Goal: Task Accomplishment & Management: Complete application form

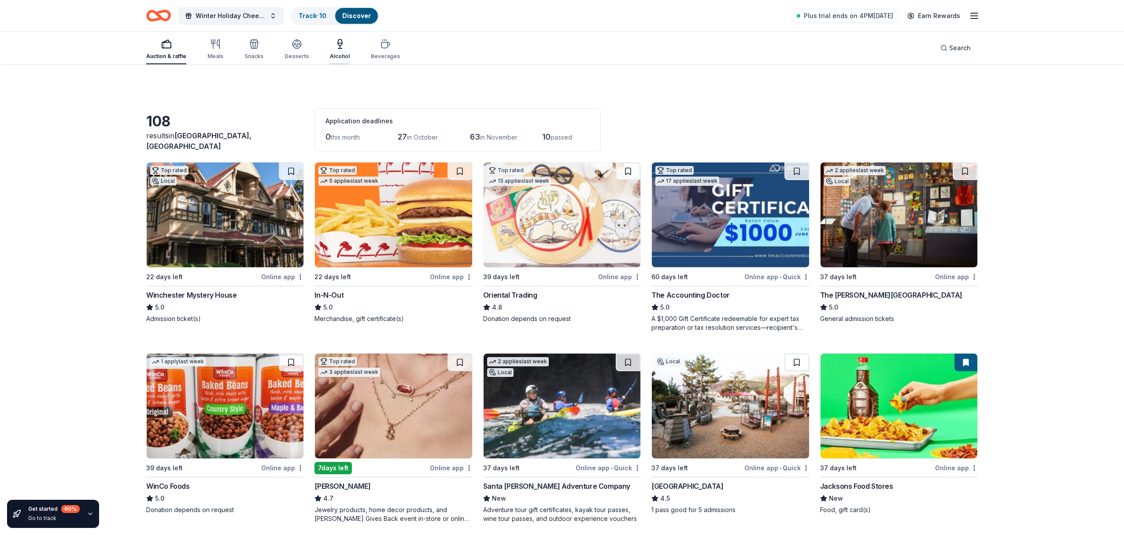
scroll to position [202, 0]
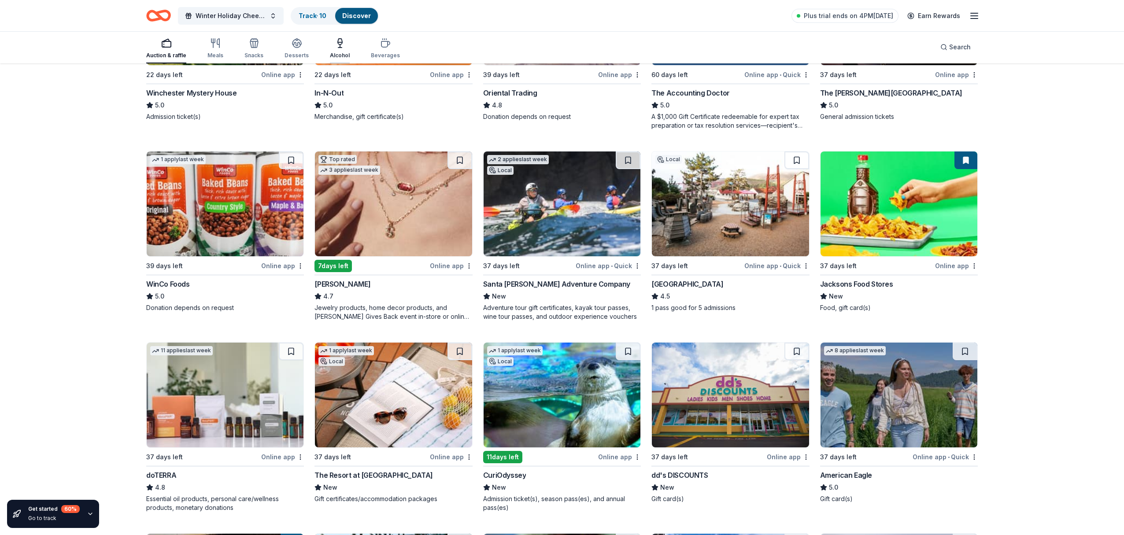
click at [338, 46] on icon "button" at bounding box center [340, 43] width 11 height 11
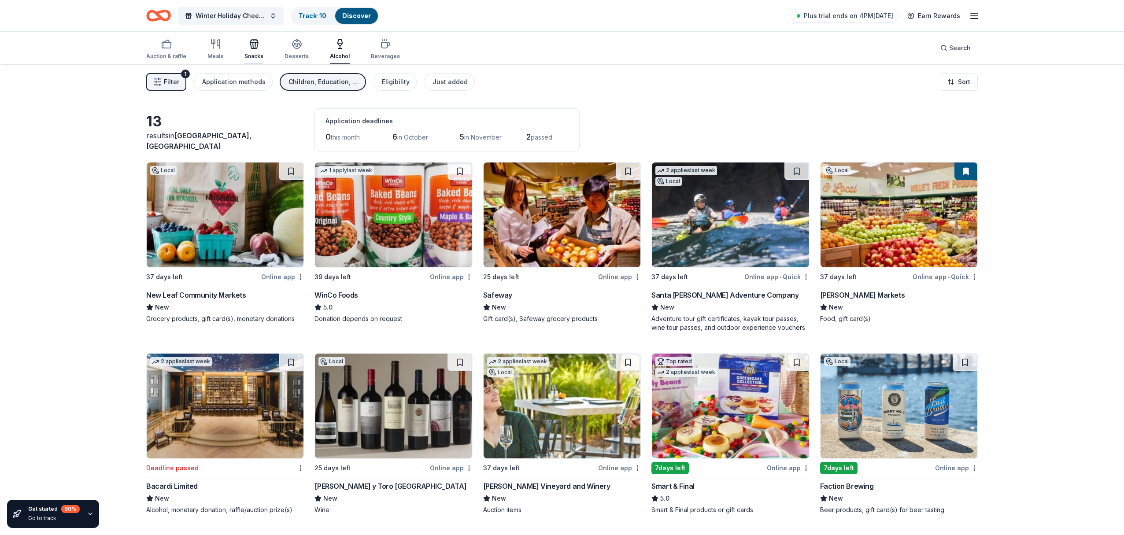
click at [255, 44] on icon "button" at bounding box center [254, 44] width 11 height 11
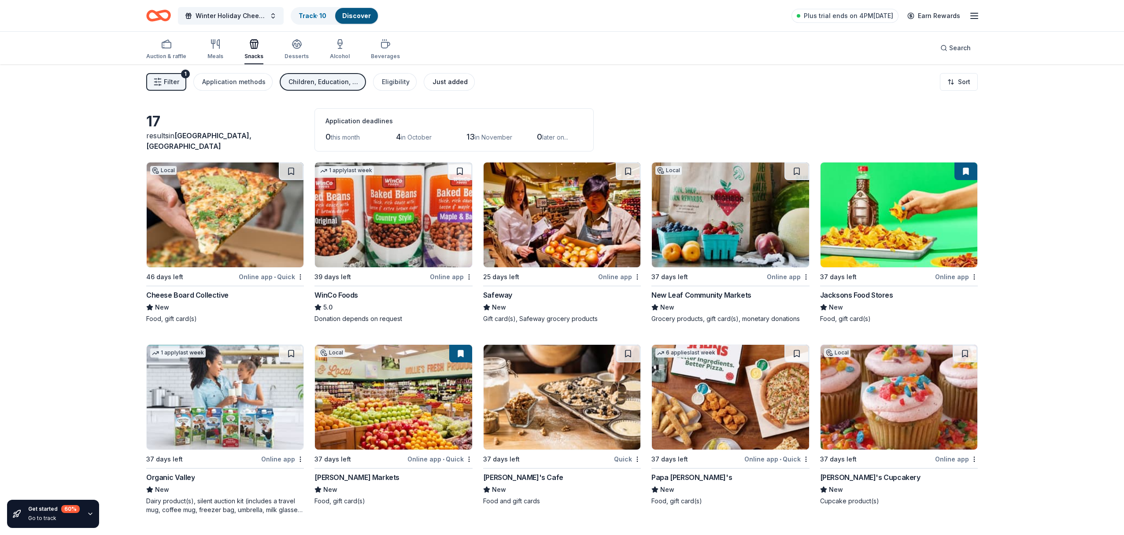
click at [433, 81] on div "Just added" at bounding box center [449, 82] width 35 height 11
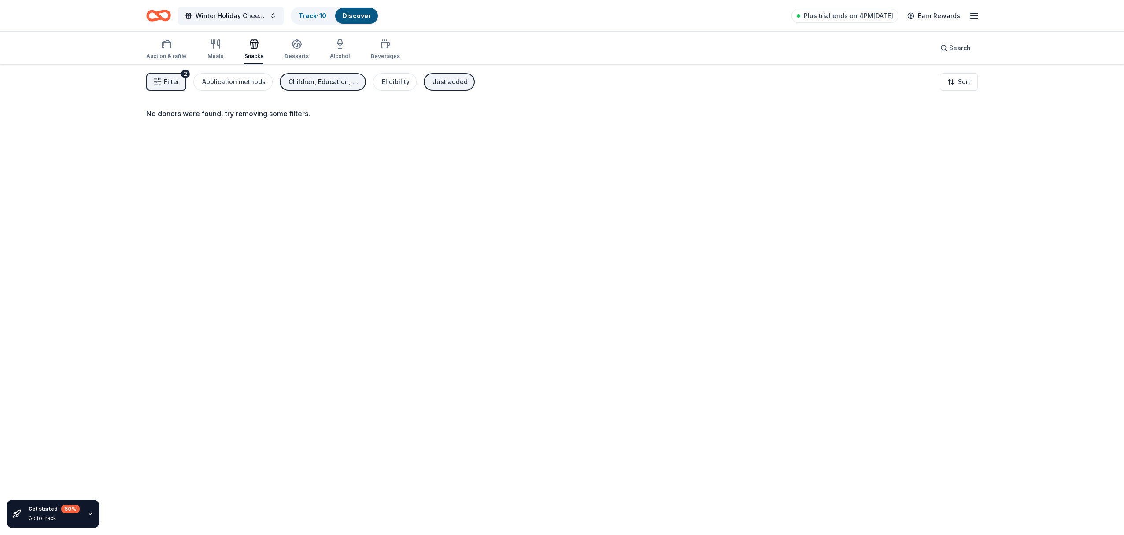
click at [451, 85] on div "Just added" at bounding box center [449, 82] width 35 height 11
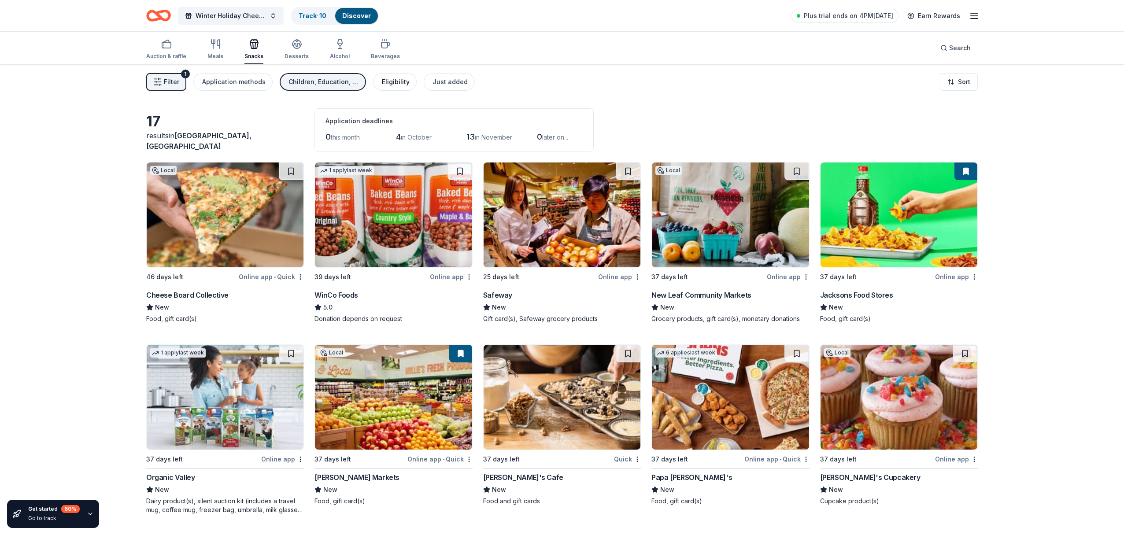
click at [390, 86] on div "Eligibility" at bounding box center [396, 82] width 28 height 11
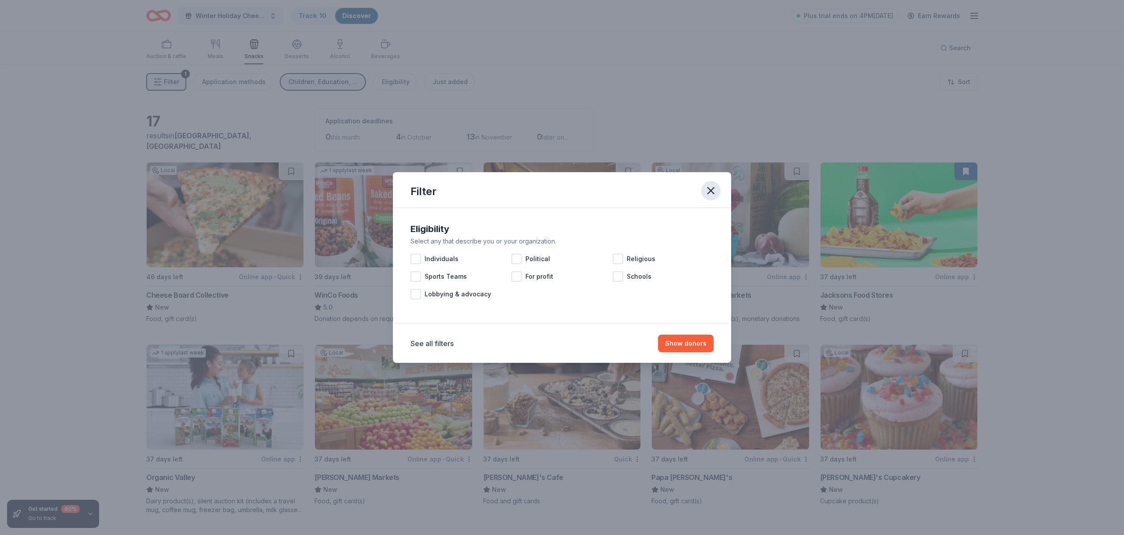
click at [712, 188] on icon "button" at bounding box center [711, 191] width 6 height 6
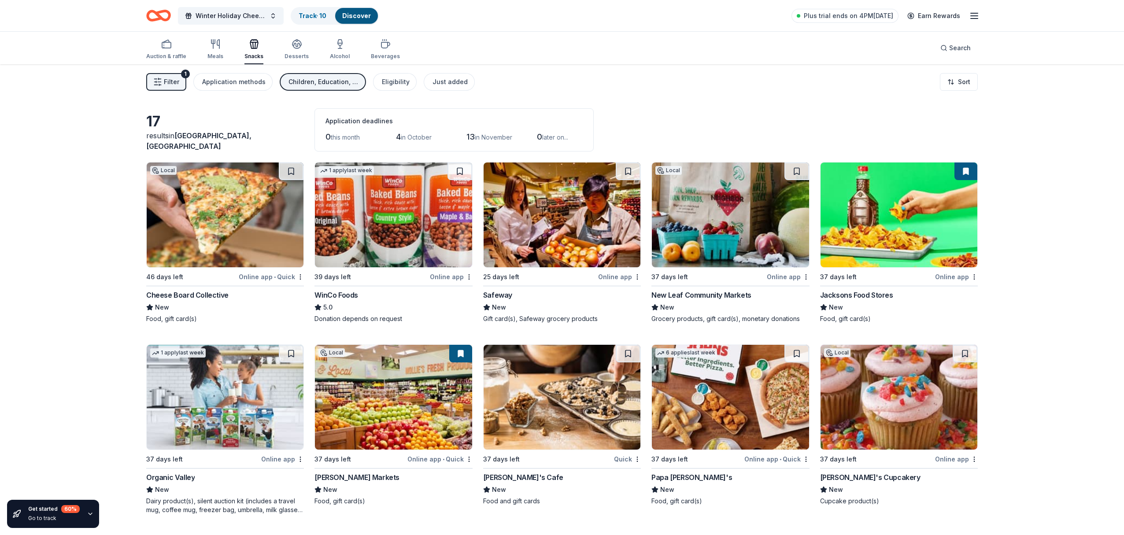
click at [559, 389] on img at bounding box center [561, 397] width 157 height 105
click at [868, 210] on img at bounding box center [898, 214] width 157 height 105
click at [225, 208] on img at bounding box center [225, 214] width 157 height 105
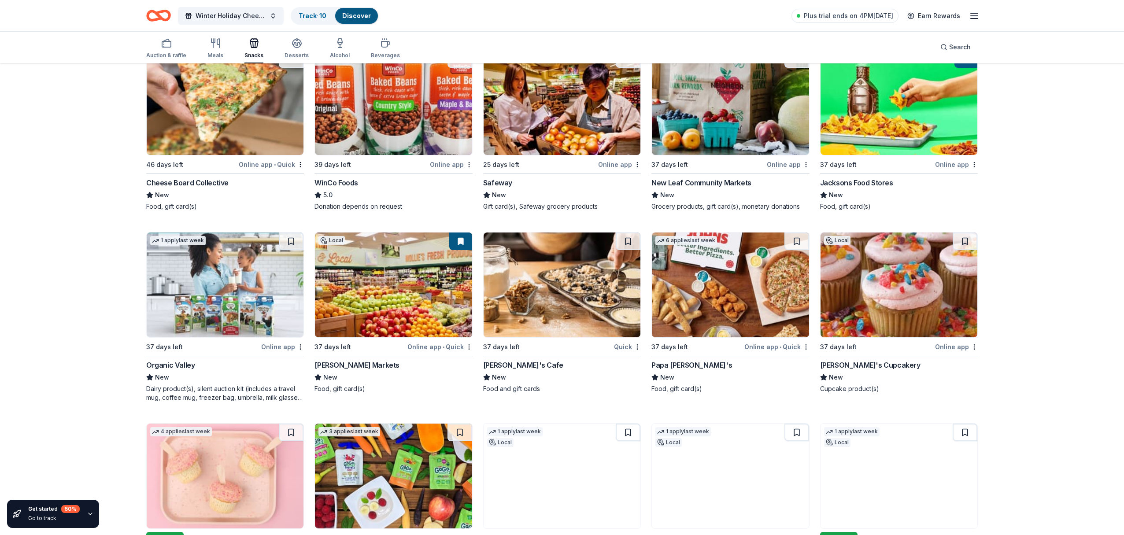
scroll to position [115, 0]
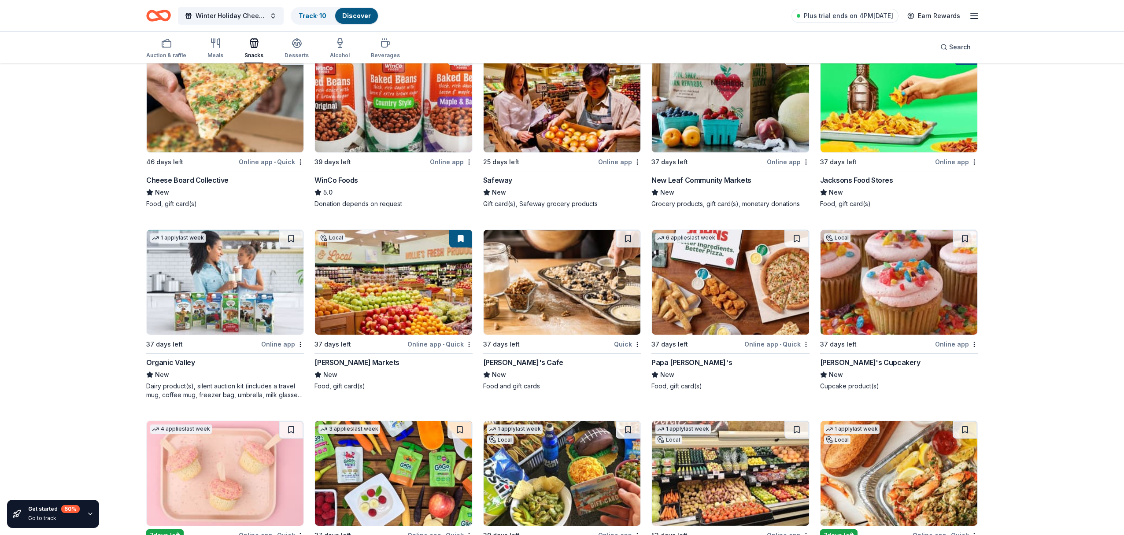
click at [889, 300] on img at bounding box center [898, 282] width 157 height 105
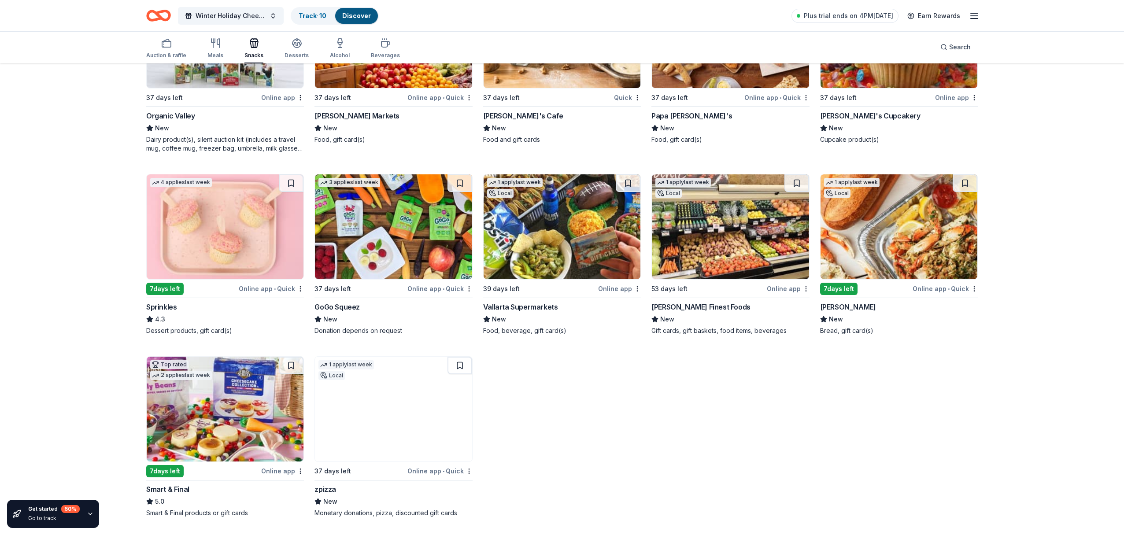
scroll to position [361, 0]
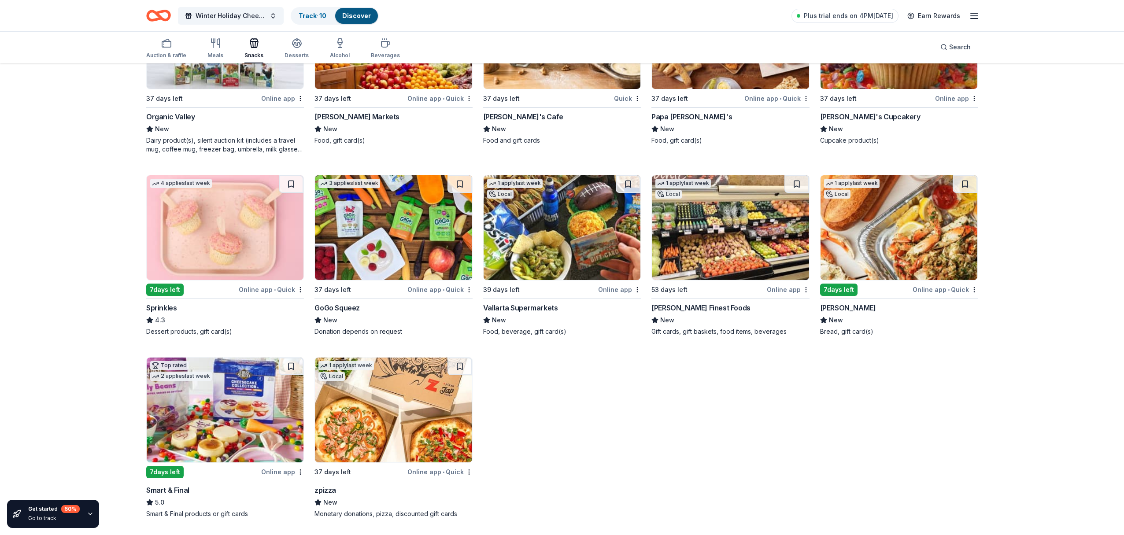
click at [887, 236] on img at bounding box center [898, 227] width 157 height 105
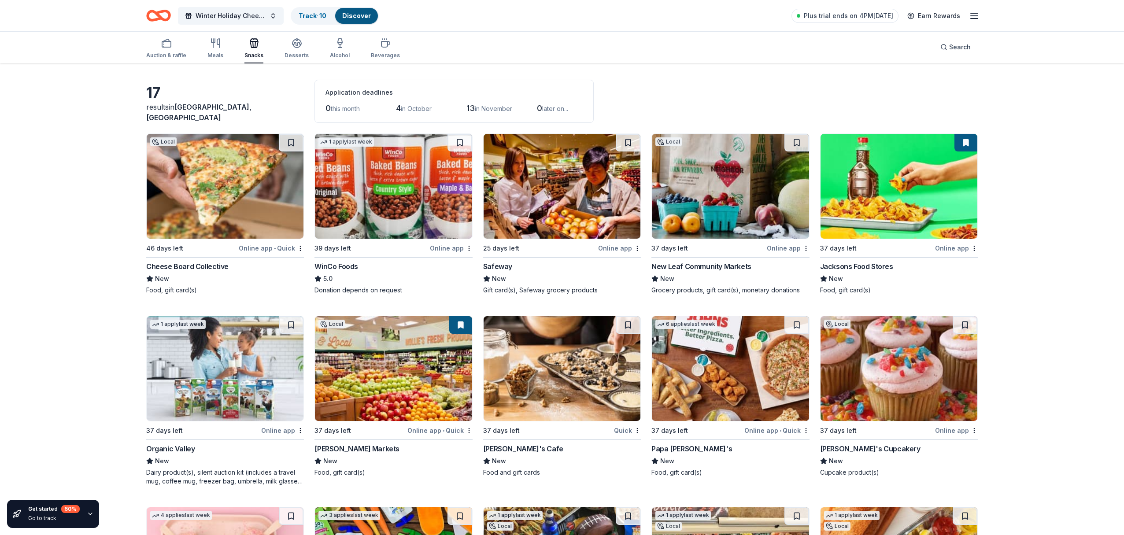
scroll to position [0, 0]
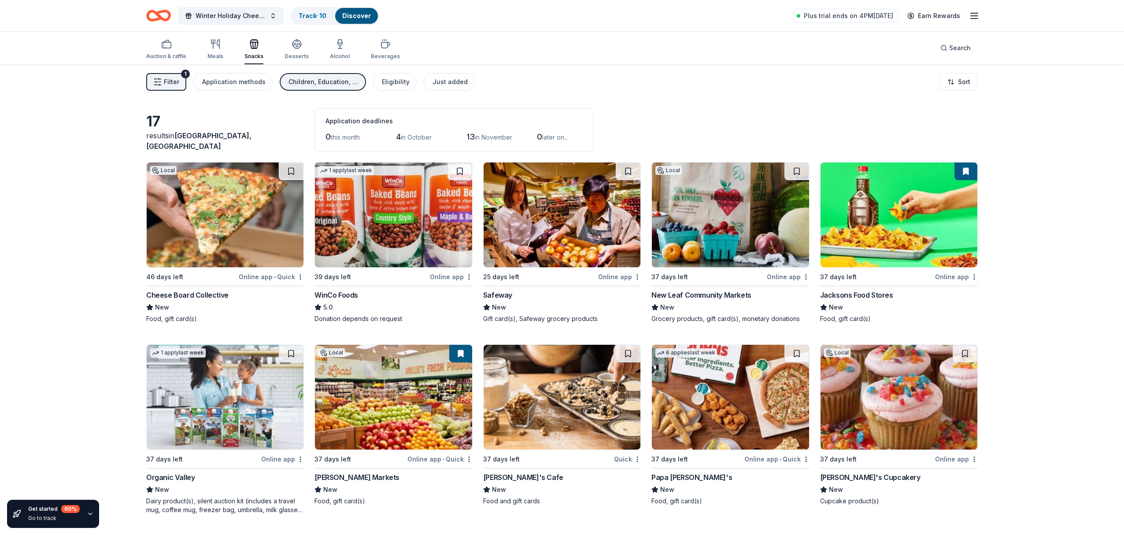
click at [325, 85] on div "Children, Education, Art & Culture" at bounding box center [323, 82] width 70 height 11
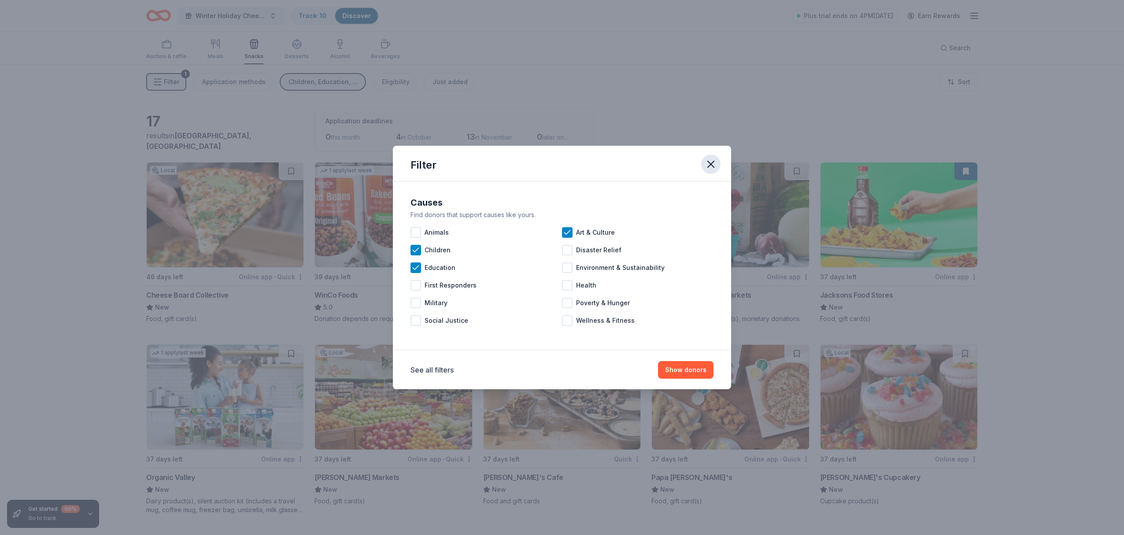
click at [714, 163] on icon "button" at bounding box center [710, 164] width 12 height 12
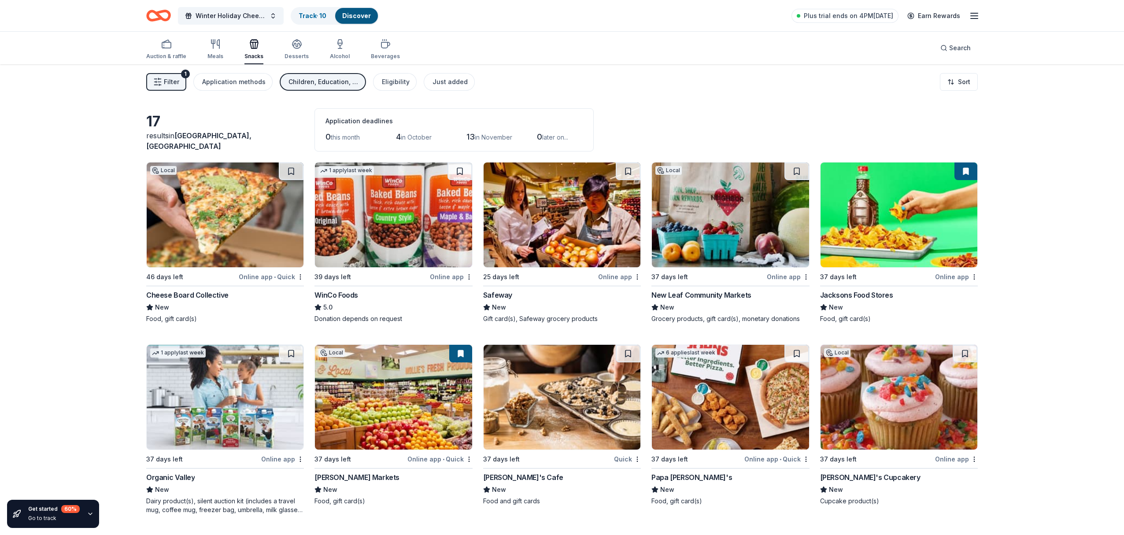
click at [317, 83] on div "Children, Education, Art & Culture" at bounding box center [323, 82] width 70 height 11
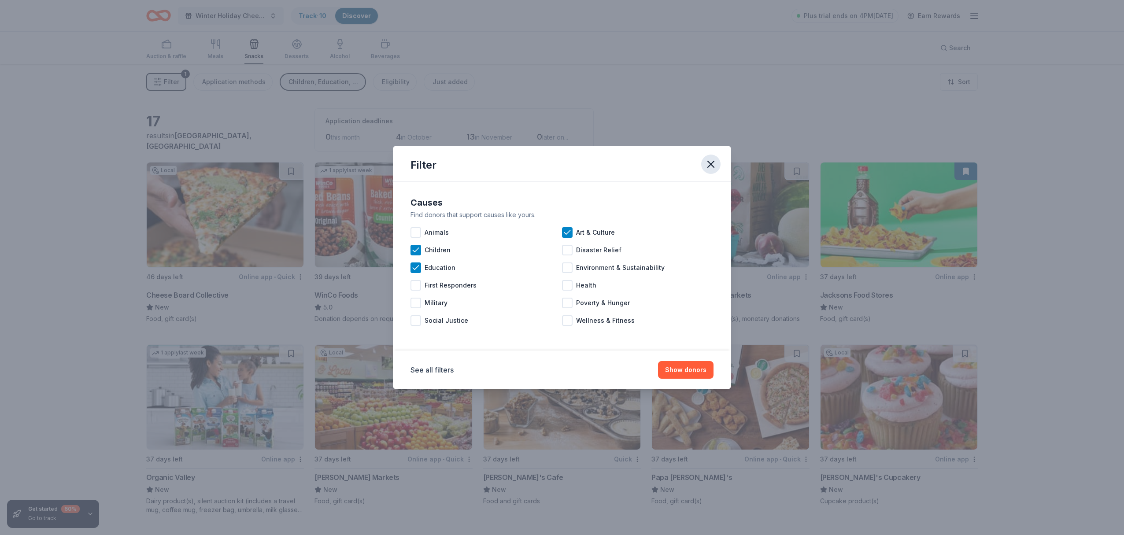
click at [710, 164] on icon "button" at bounding box center [711, 164] width 6 height 6
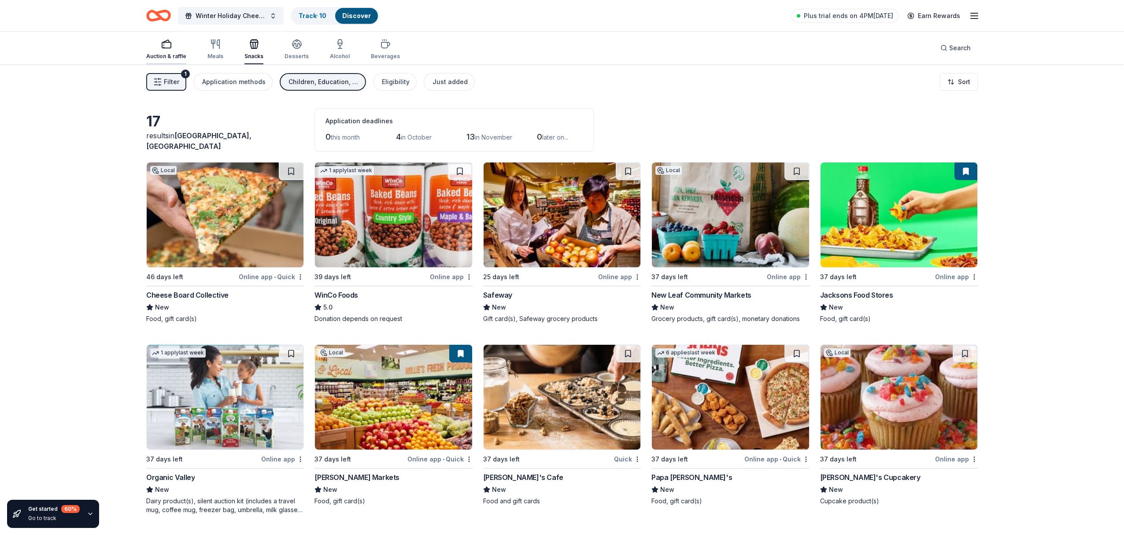
click at [165, 48] on rect "button" at bounding box center [166, 45] width 9 height 6
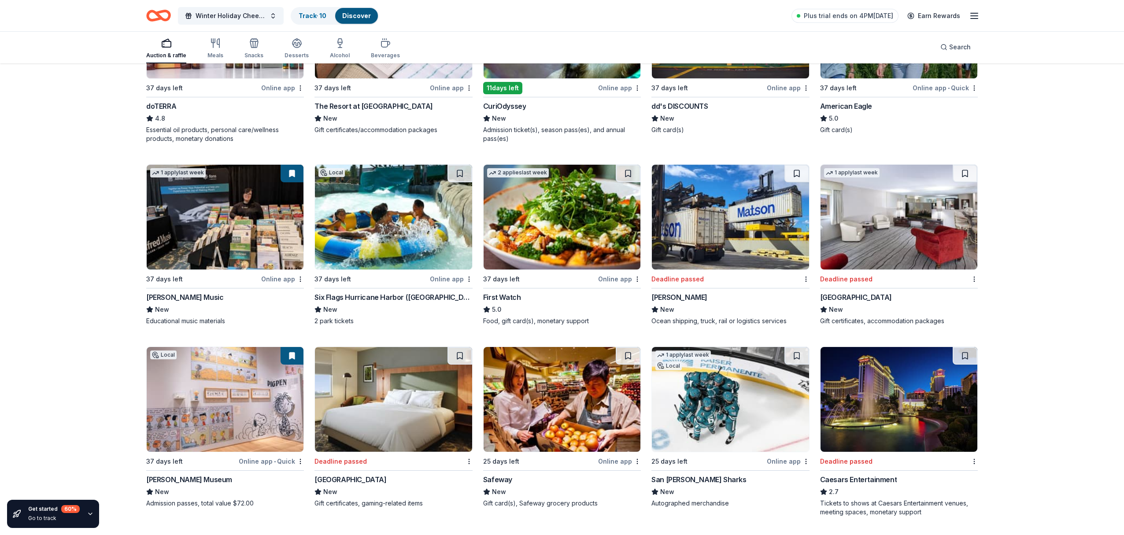
scroll to position [573, 0]
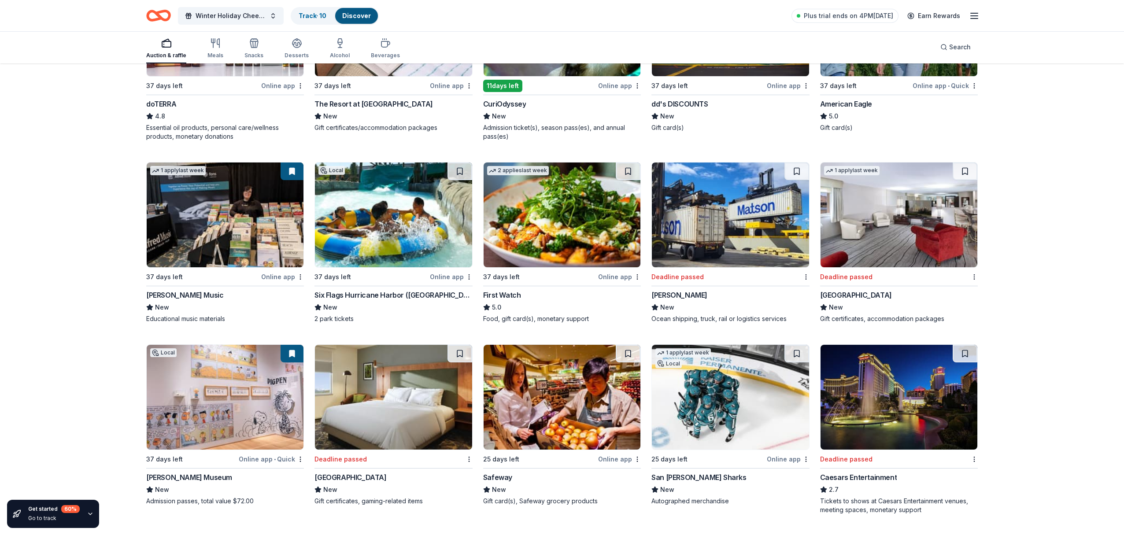
click at [234, 221] on img at bounding box center [225, 214] width 157 height 105
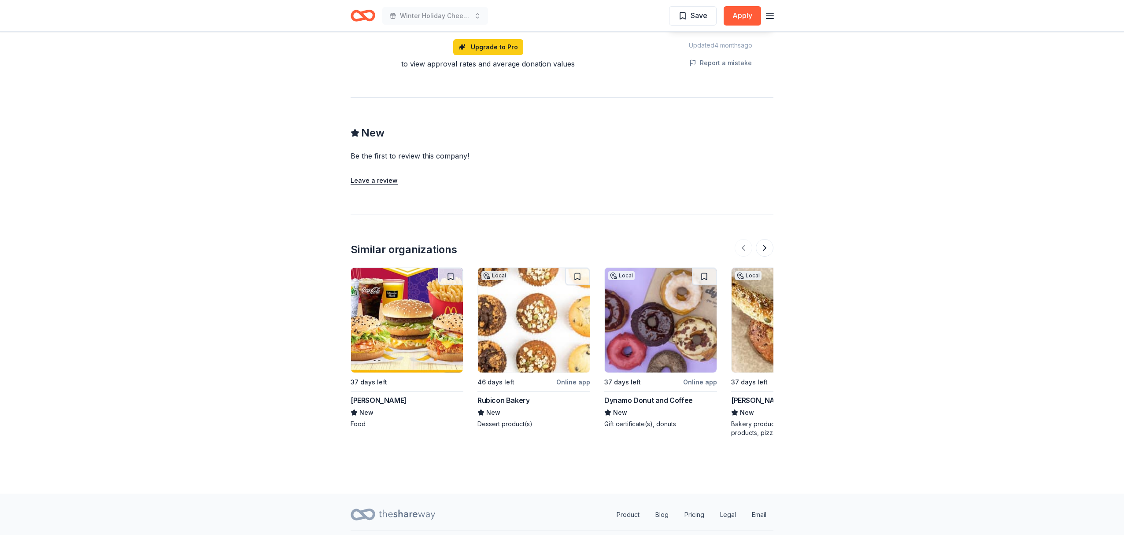
scroll to position [639, 0]
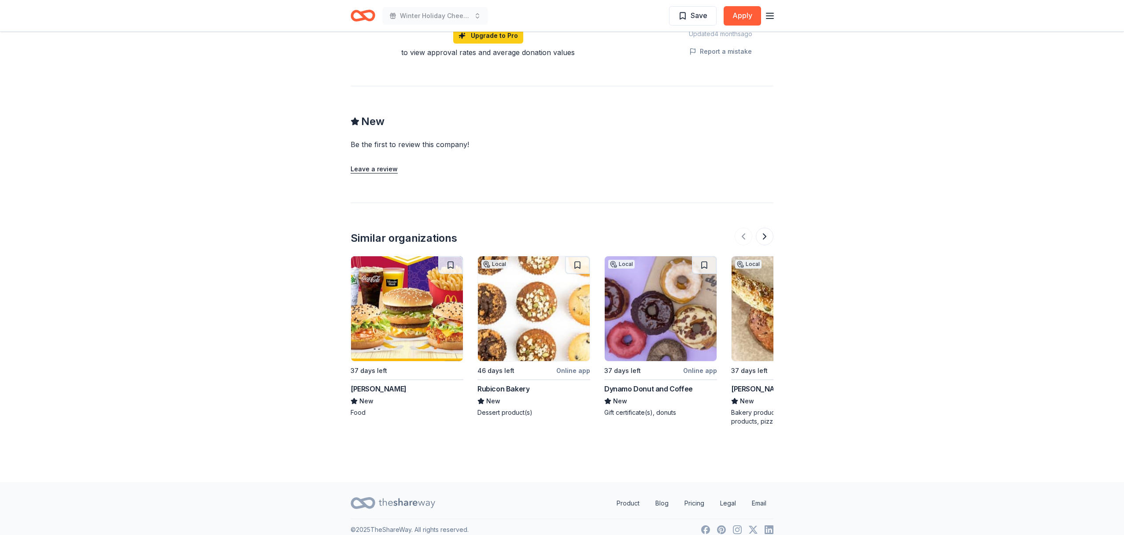
click at [407, 295] on img at bounding box center [407, 308] width 112 height 105
click at [764, 228] on button at bounding box center [765, 237] width 18 height 18
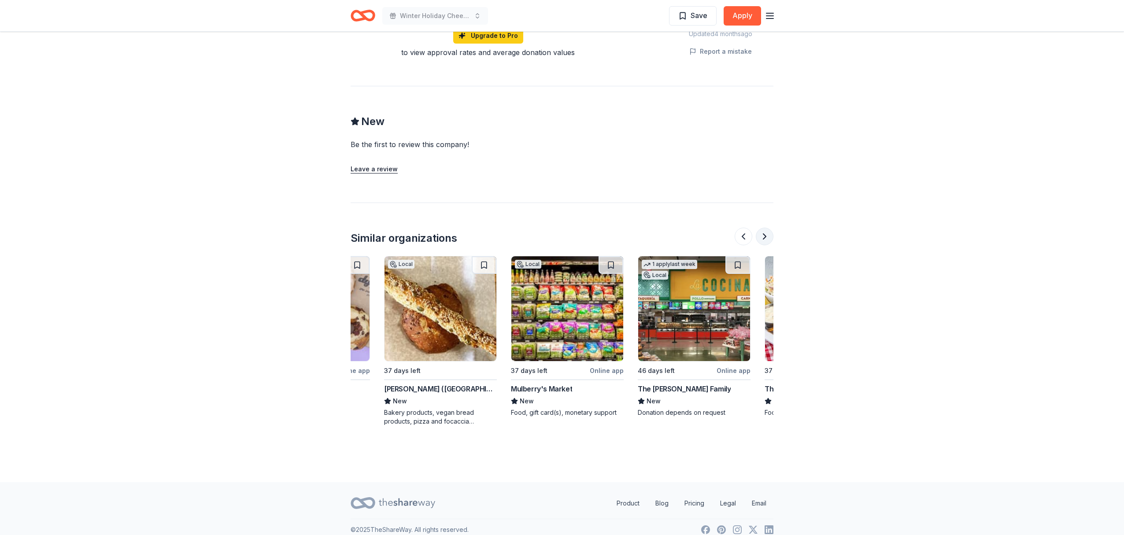
scroll to position [0, 380]
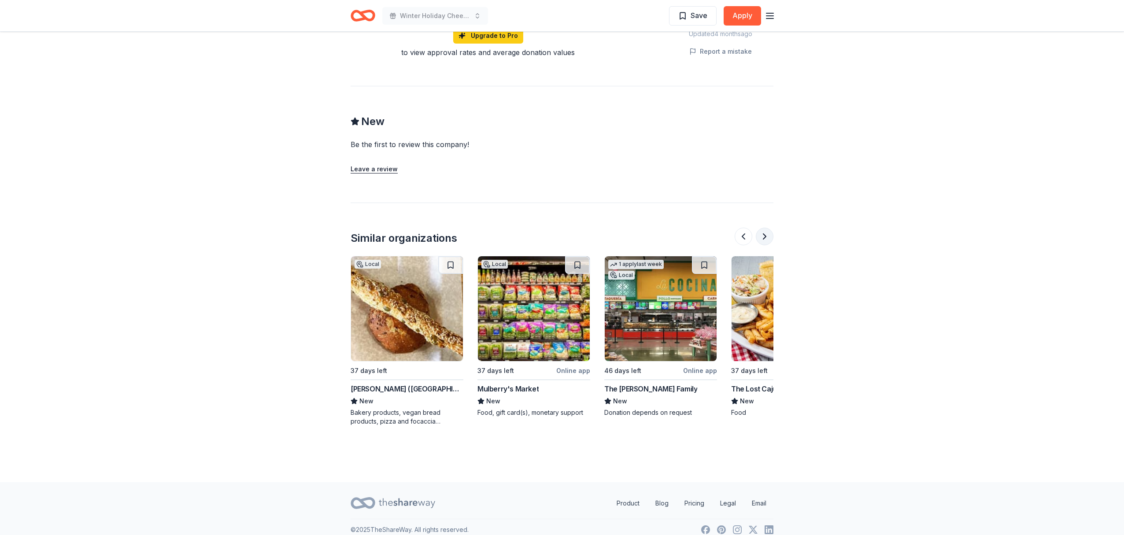
click at [764, 228] on button at bounding box center [765, 237] width 18 height 18
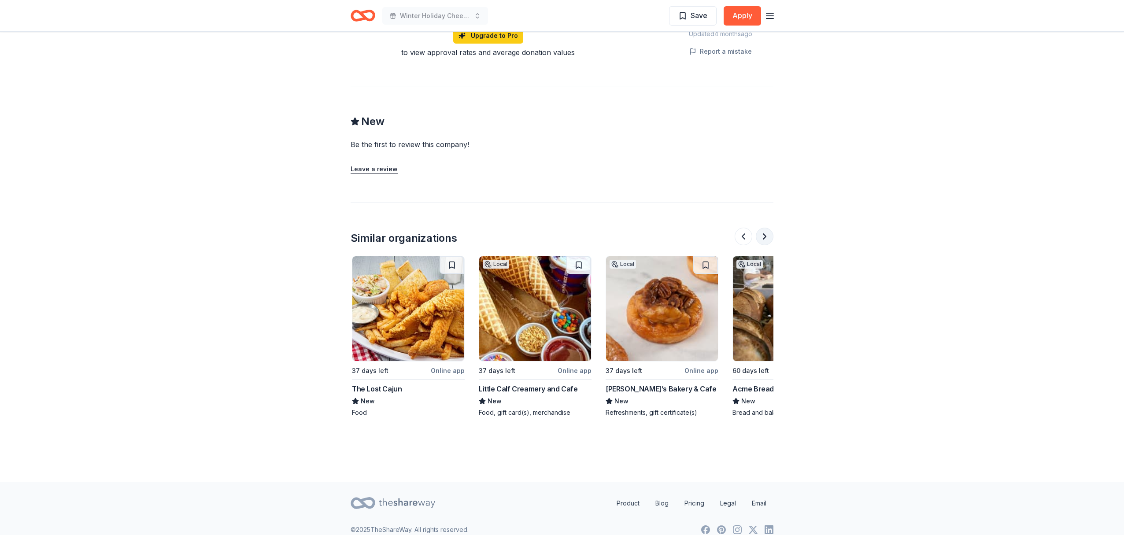
scroll to position [0, 761]
click at [661, 307] on img at bounding box center [661, 308] width 112 height 105
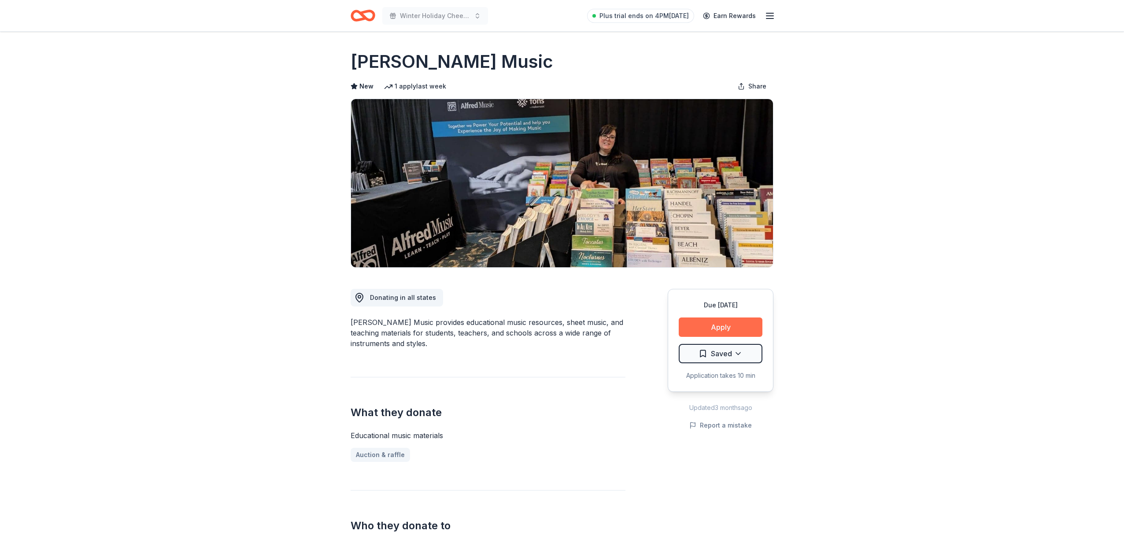
click at [723, 327] on button "Apply" at bounding box center [721, 326] width 84 height 19
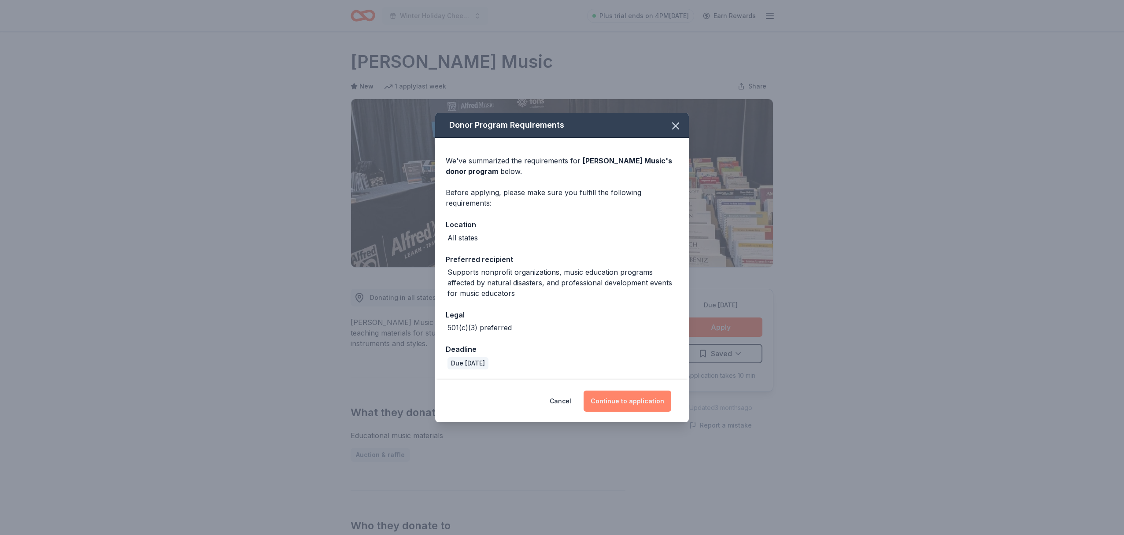
click at [628, 400] on button "Continue to application" at bounding box center [627, 401] width 88 height 21
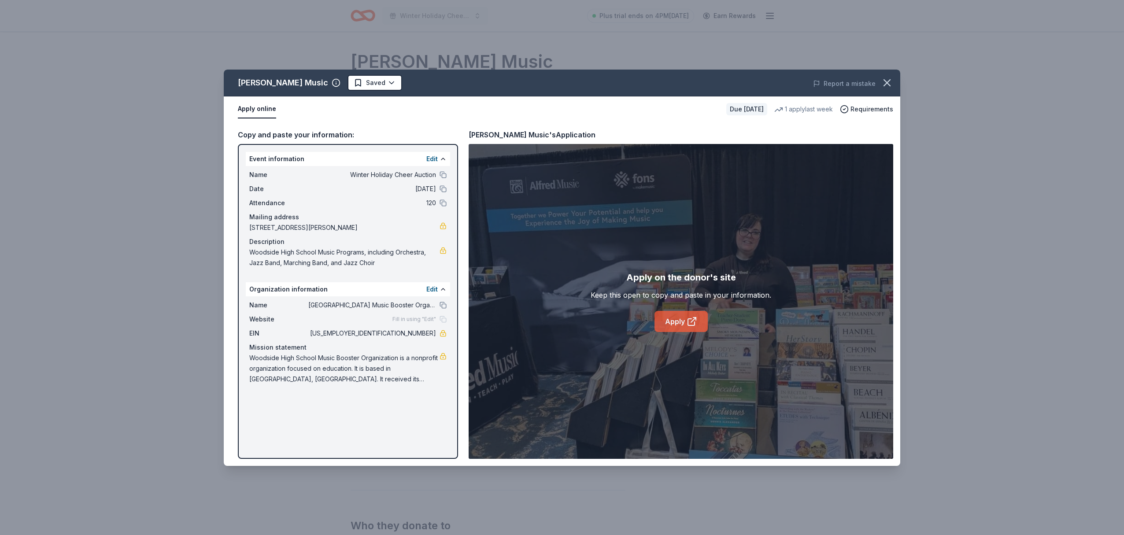
click at [673, 324] on link "Apply" at bounding box center [680, 321] width 53 height 21
